Goal: Information Seeking & Learning: Learn about a topic

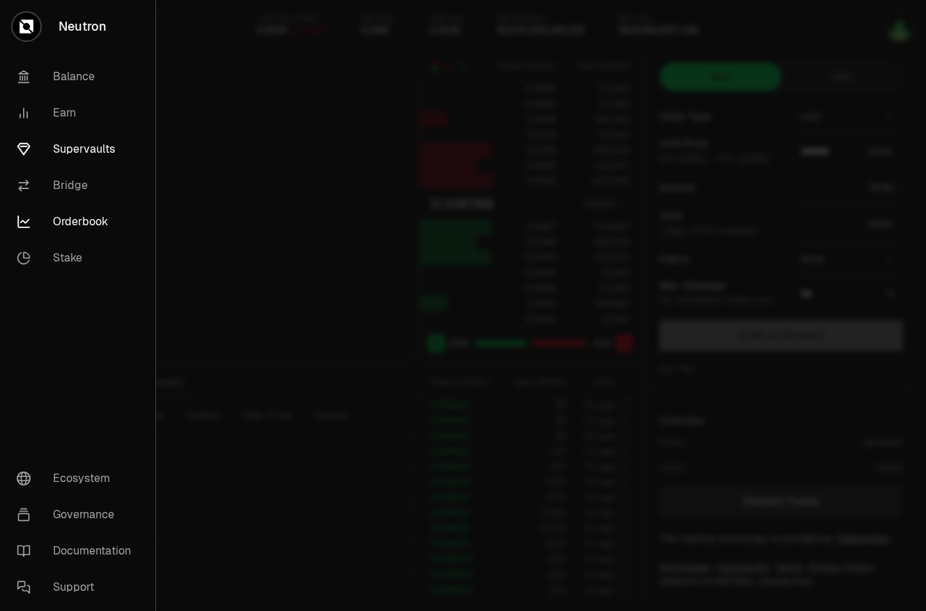
click at [74, 149] on link "Supervaults" at bounding box center [78, 149] width 144 height 36
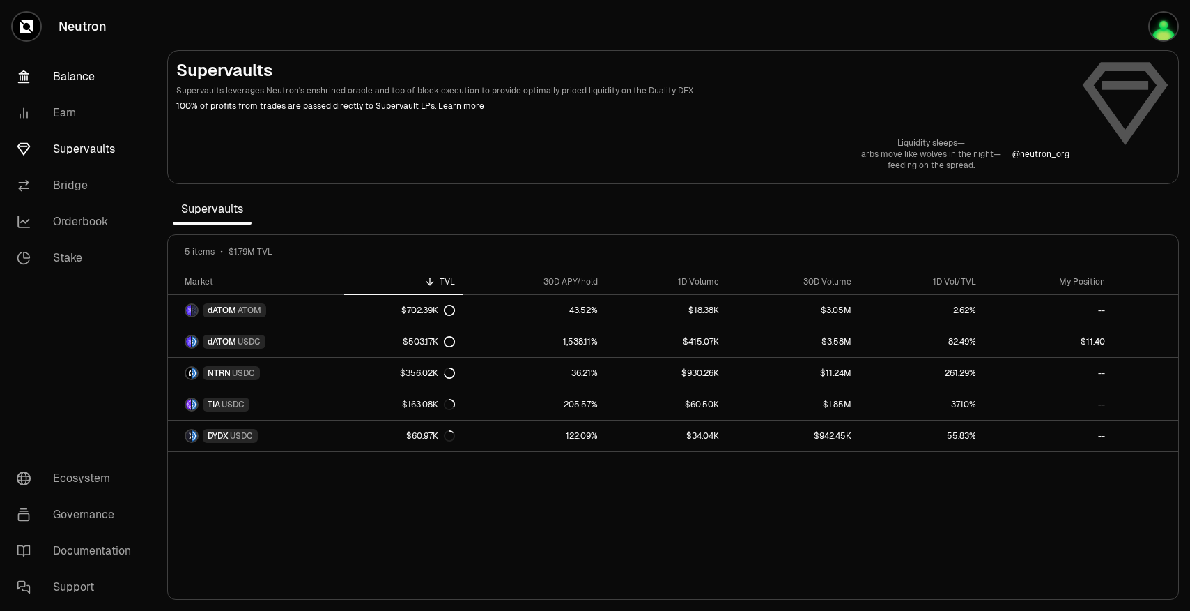
click at [66, 81] on link "Balance" at bounding box center [78, 77] width 145 height 36
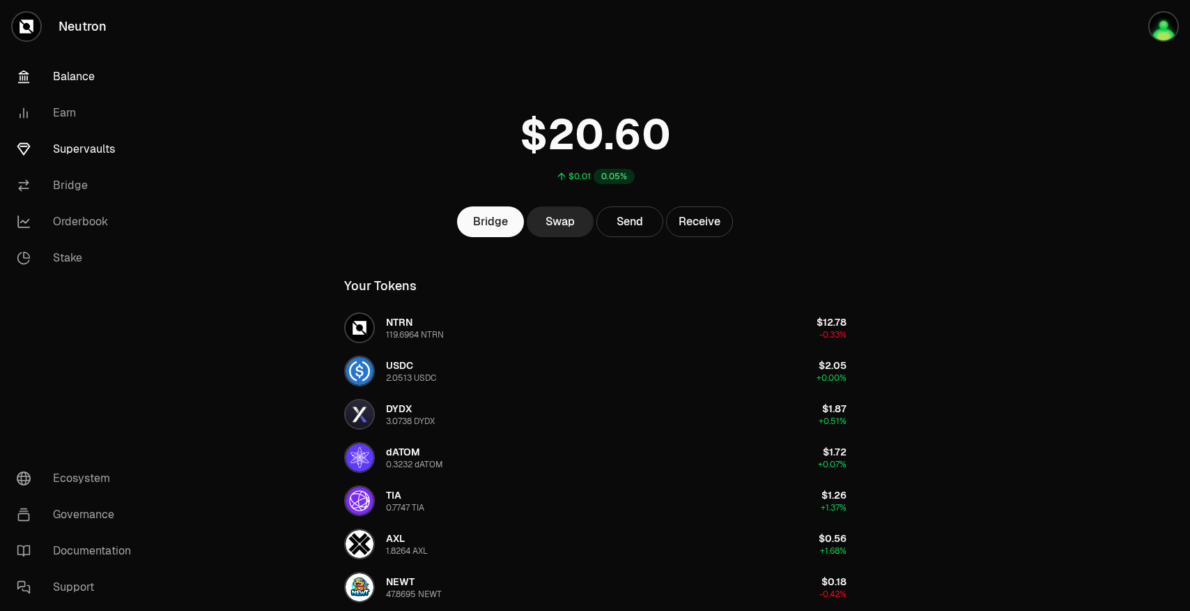
click at [93, 150] on link "Supervaults" at bounding box center [78, 149] width 145 height 36
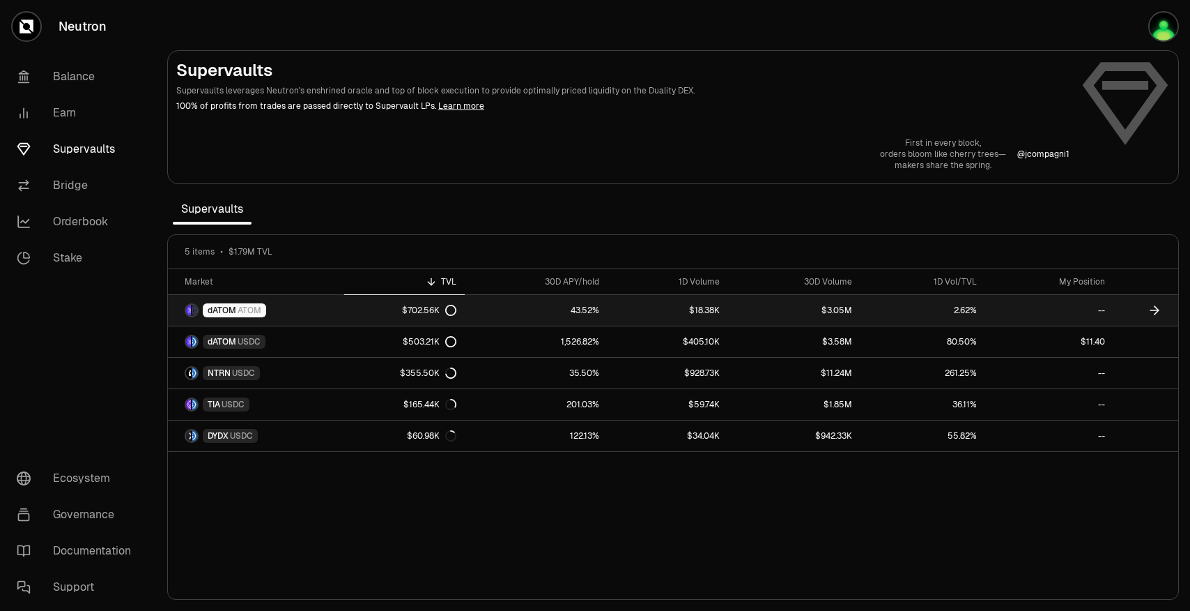
click at [441, 314] on div "$702.56K" at bounding box center [429, 310] width 54 height 11
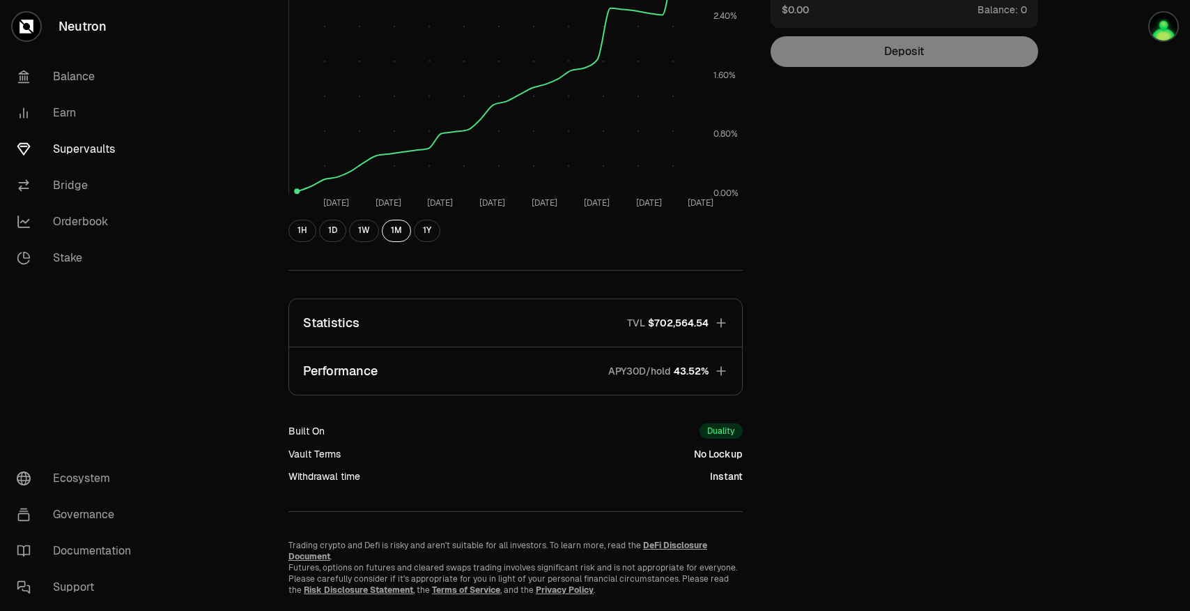
scroll to position [280, 0]
